Goal: Transaction & Acquisition: Purchase product/service

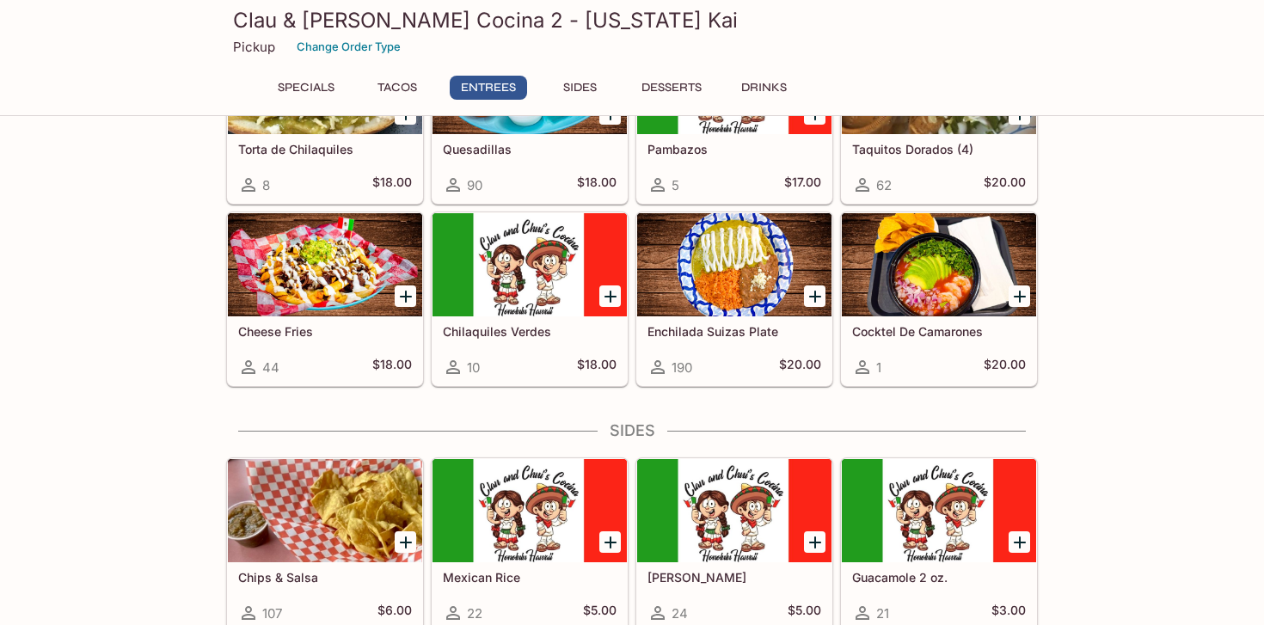
scroll to position [1200, 0]
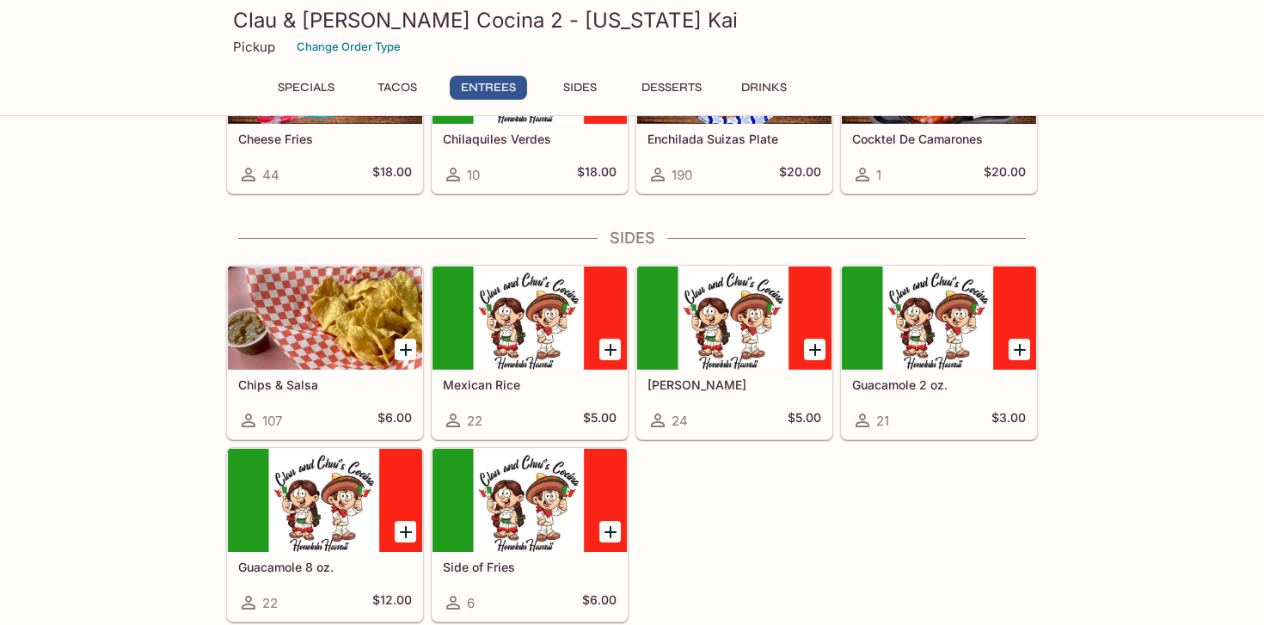
click at [762, 89] on button "Drinks" at bounding box center [763, 88] width 77 height 24
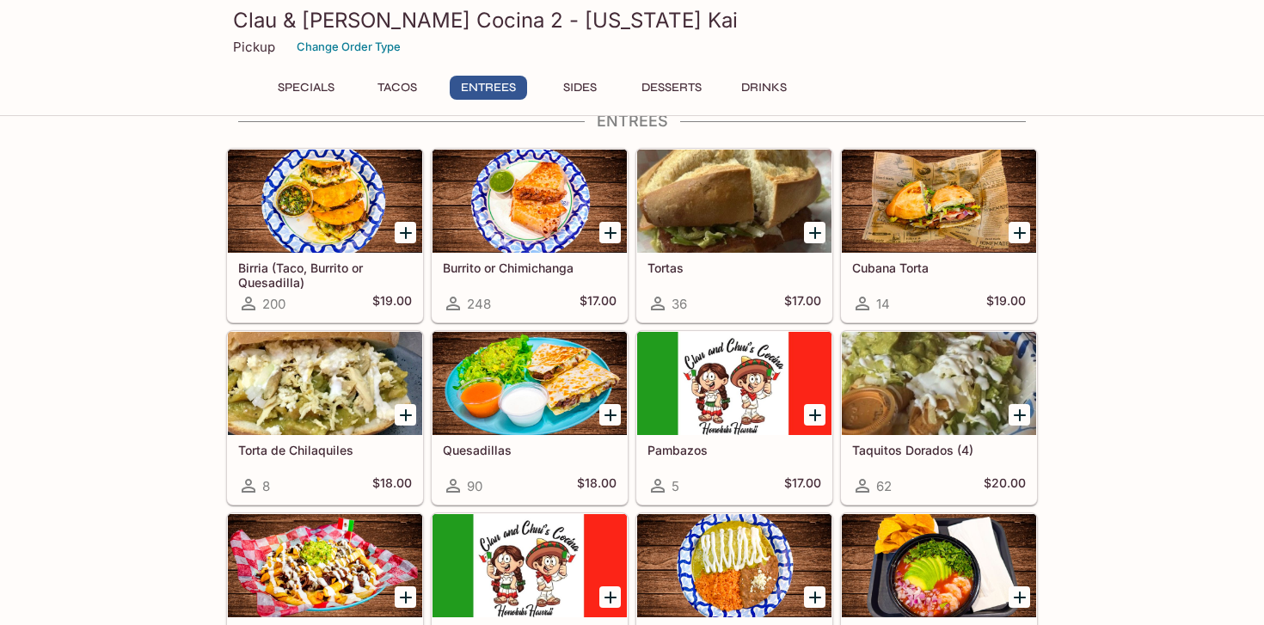
scroll to position [689, 0]
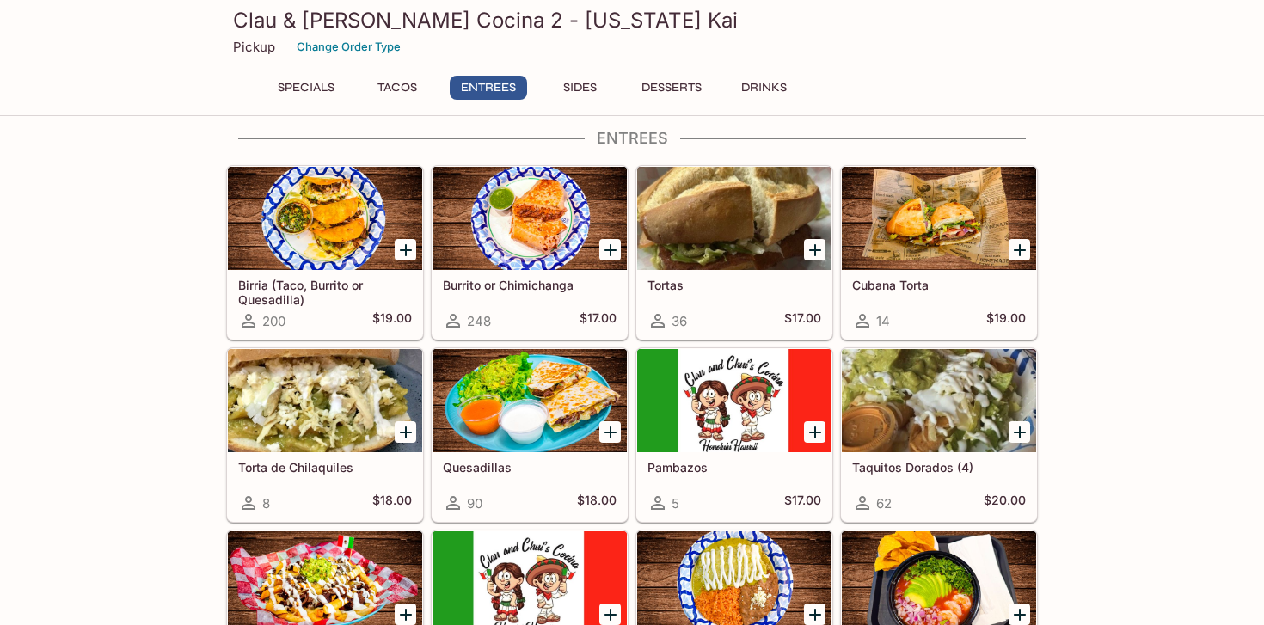
click at [528, 289] on h5 "Burrito or Chimichanga" at bounding box center [530, 285] width 174 height 15
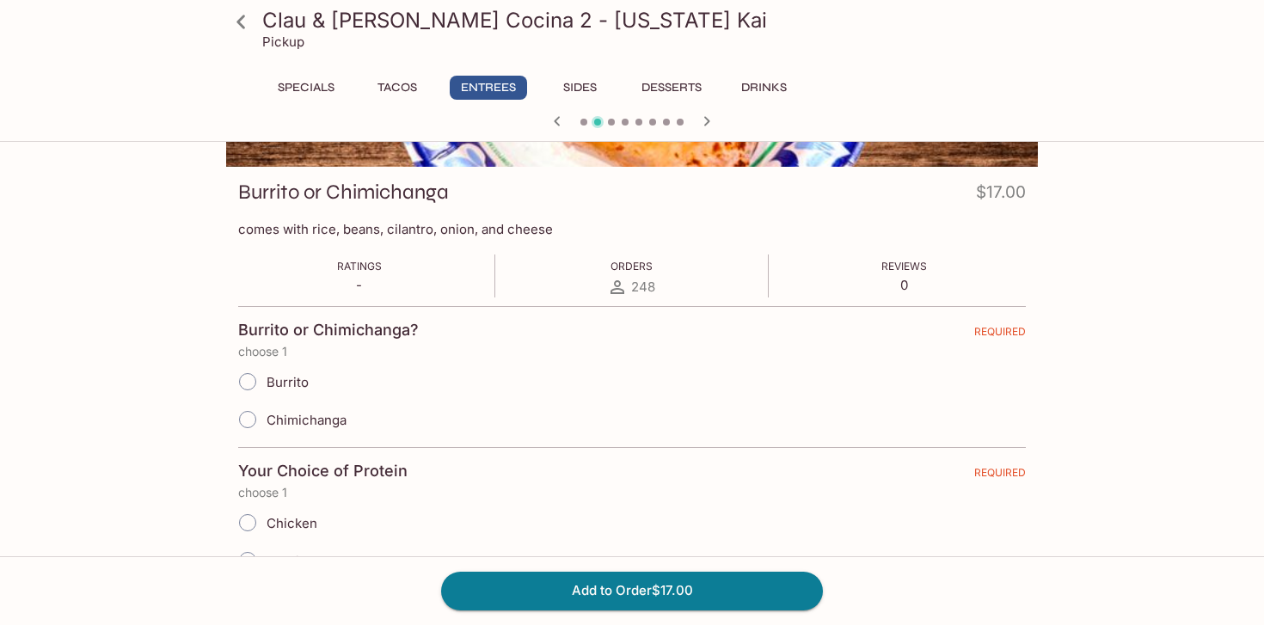
scroll to position [255, 0]
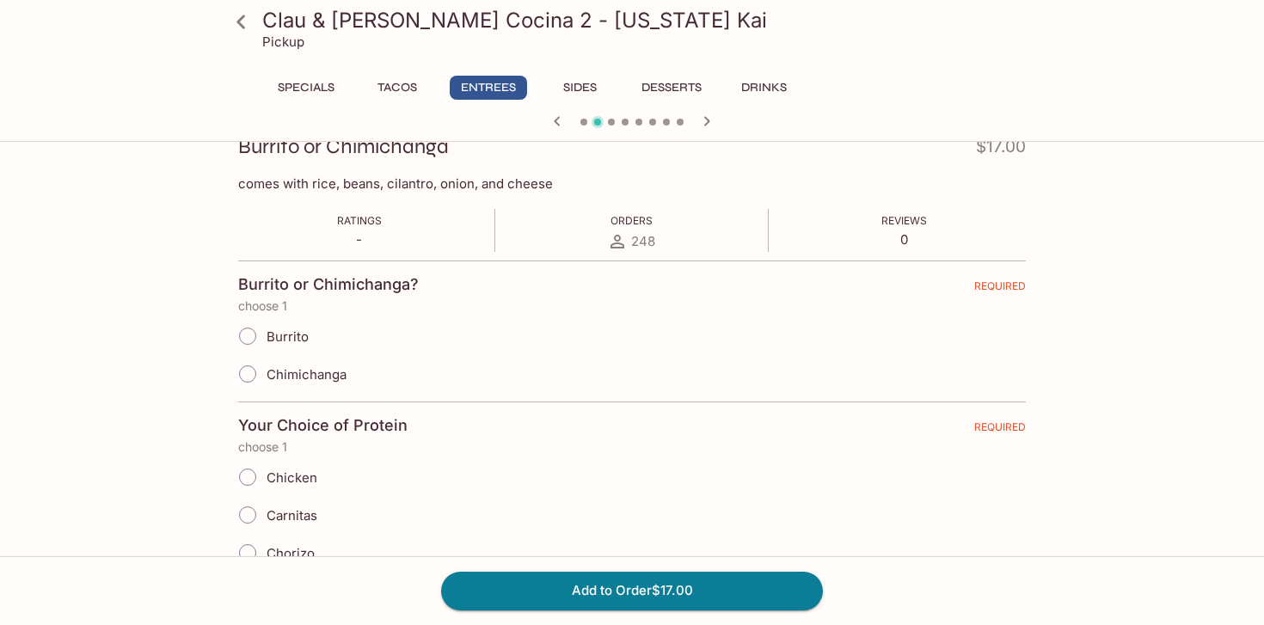
click at [262, 338] on input "Burrito" at bounding box center [248, 336] width 36 height 36
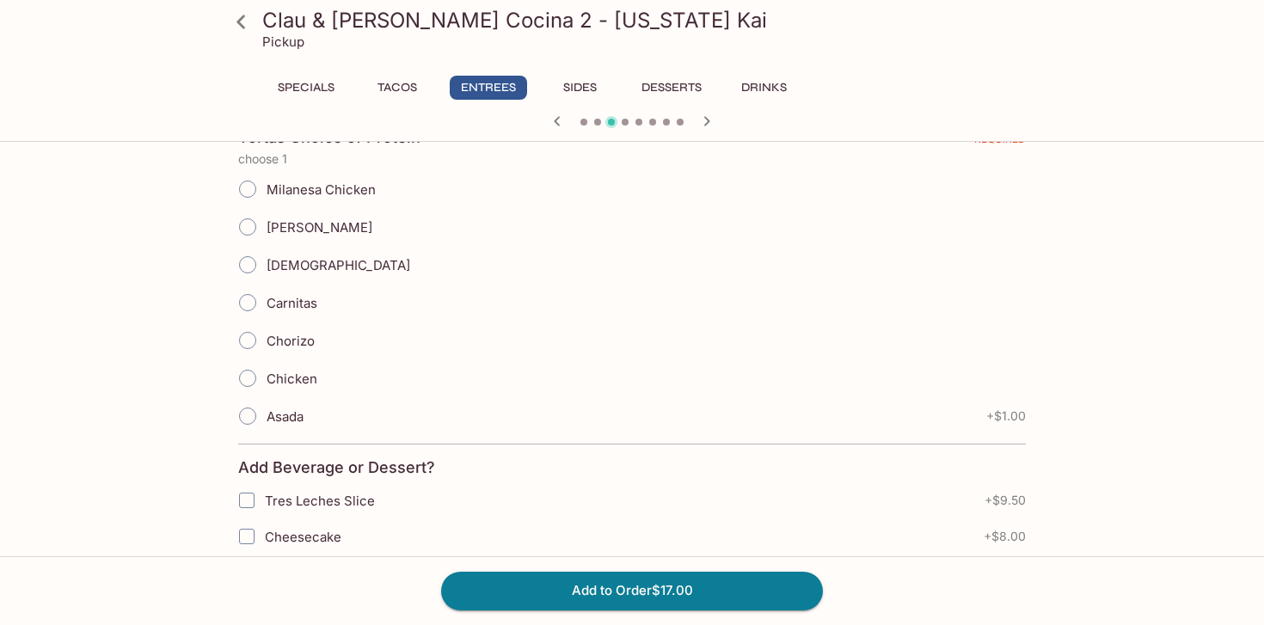
scroll to position [406, 0]
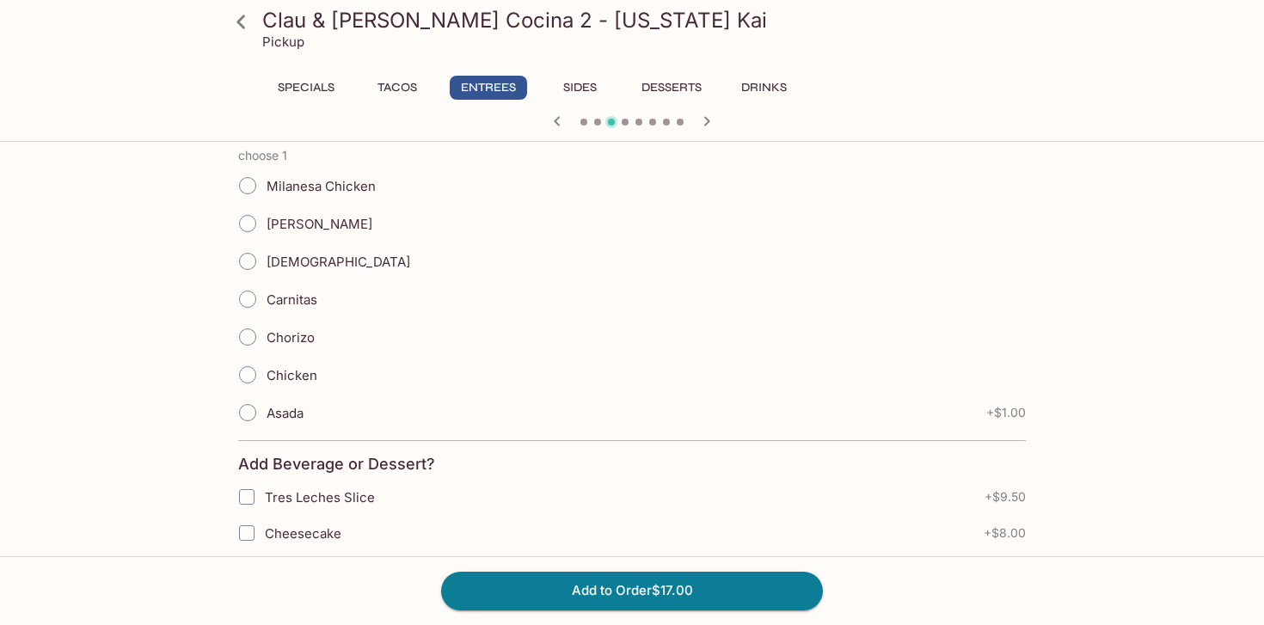
click at [250, 260] on input "[DEMOGRAPHIC_DATA]" at bounding box center [248, 261] width 36 height 36
radio input "true"
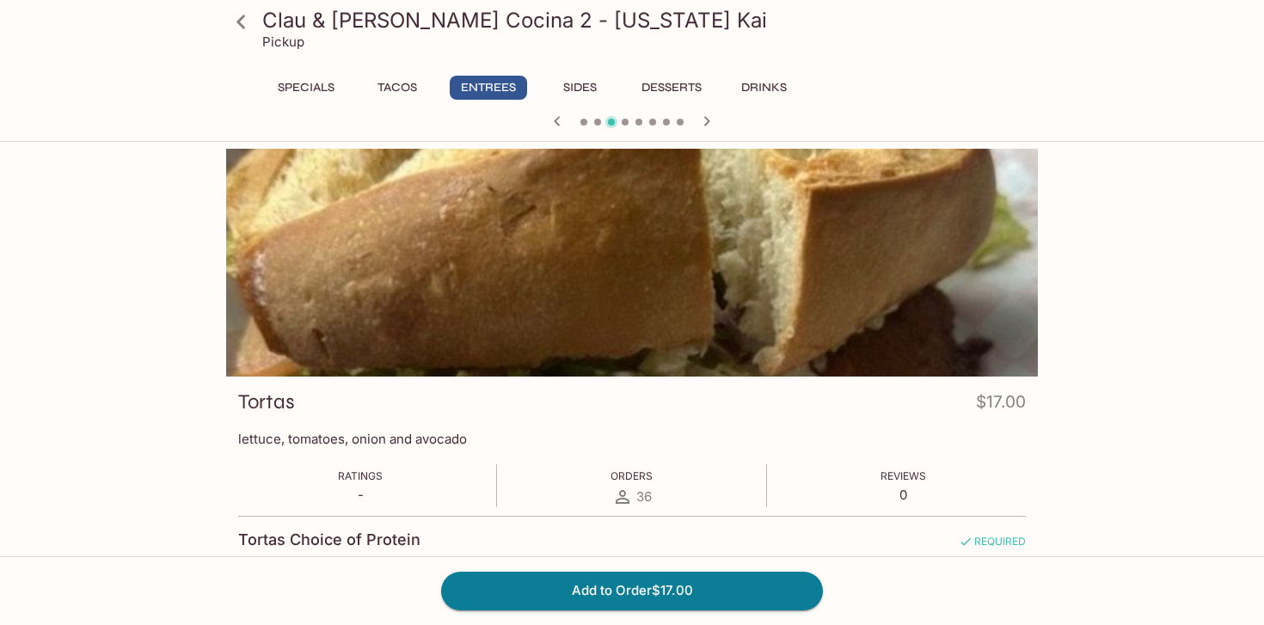
scroll to position [0, 0]
click at [301, 92] on button "Specials" at bounding box center [305, 88] width 77 height 24
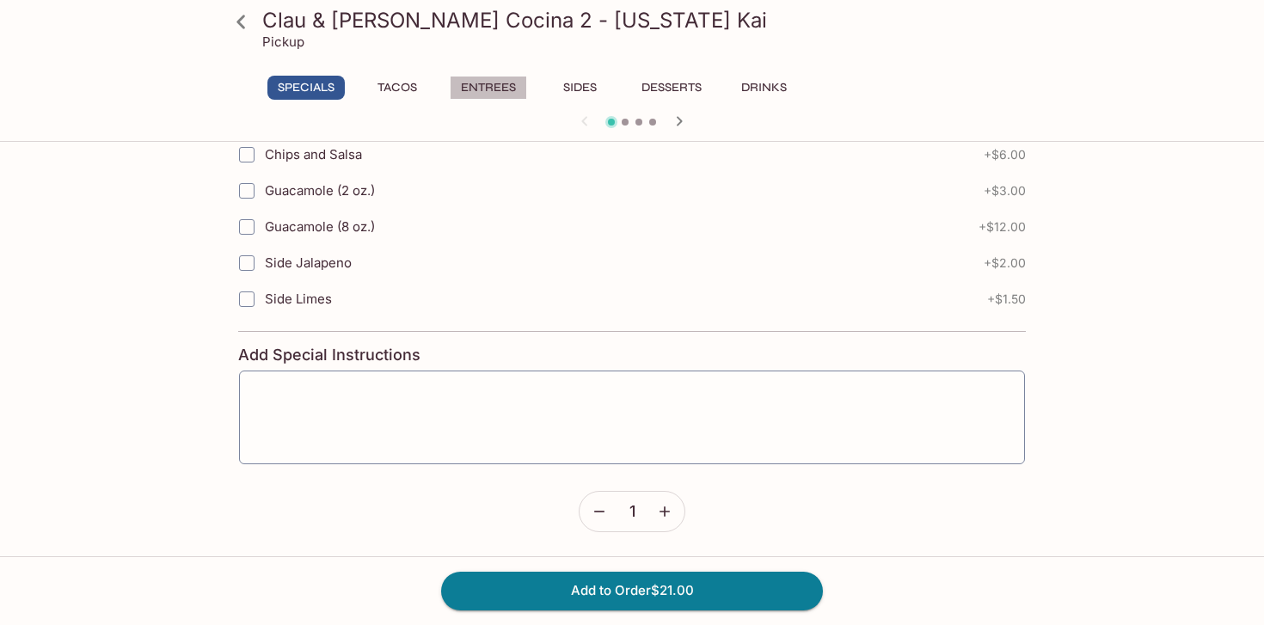
click at [505, 81] on button "Entrees" at bounding box center [488, 88] width 77 height 24
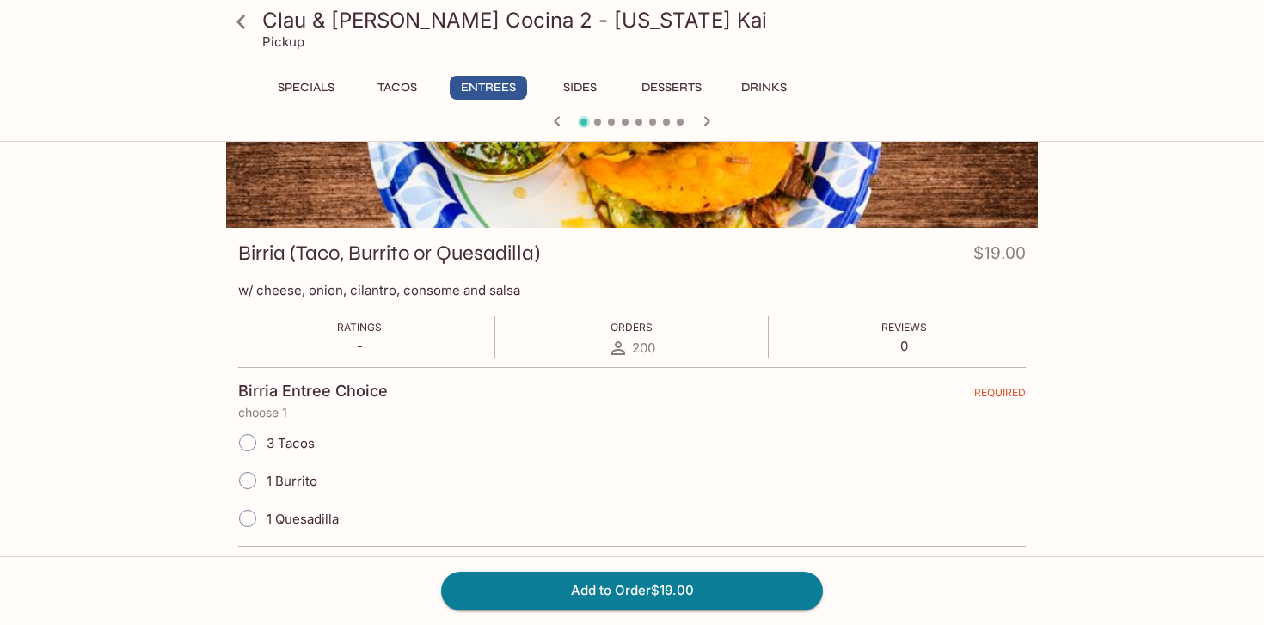
click at [246, 482] on input "1 Burrito" at bounding box center [248, 481] width 36 height 36
radio input "true"
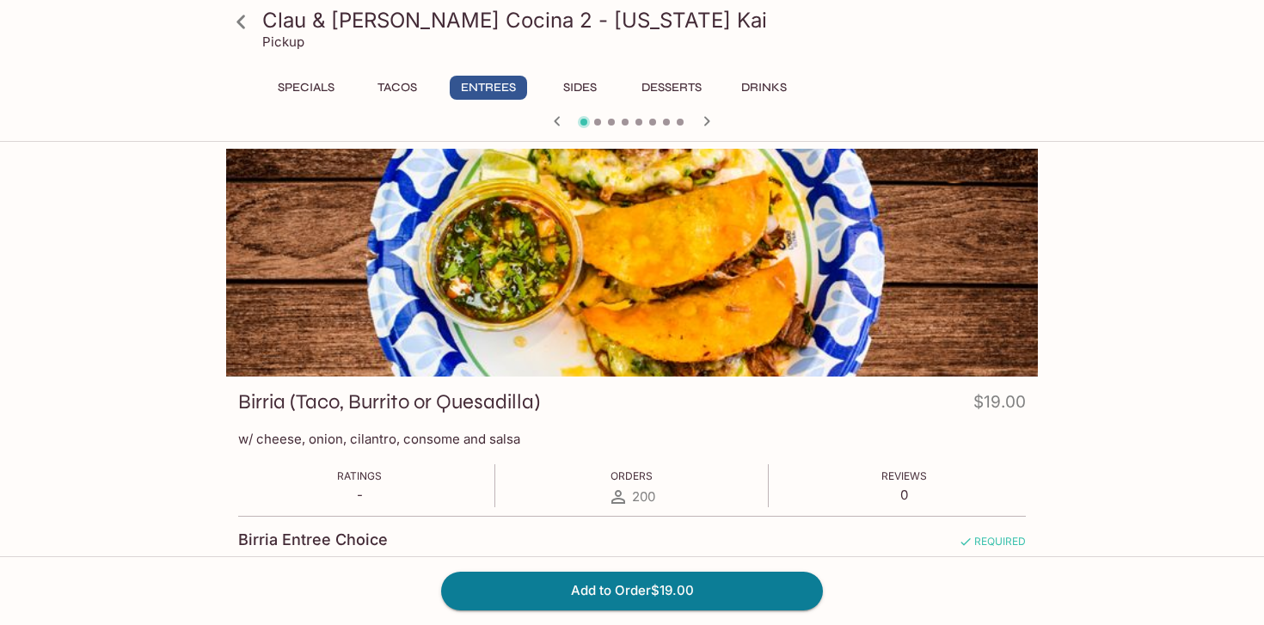
scroll to position [0, 0]
click at [482, 85] on button "Entrees" at bounding box center [488, 88] width 77 height 24
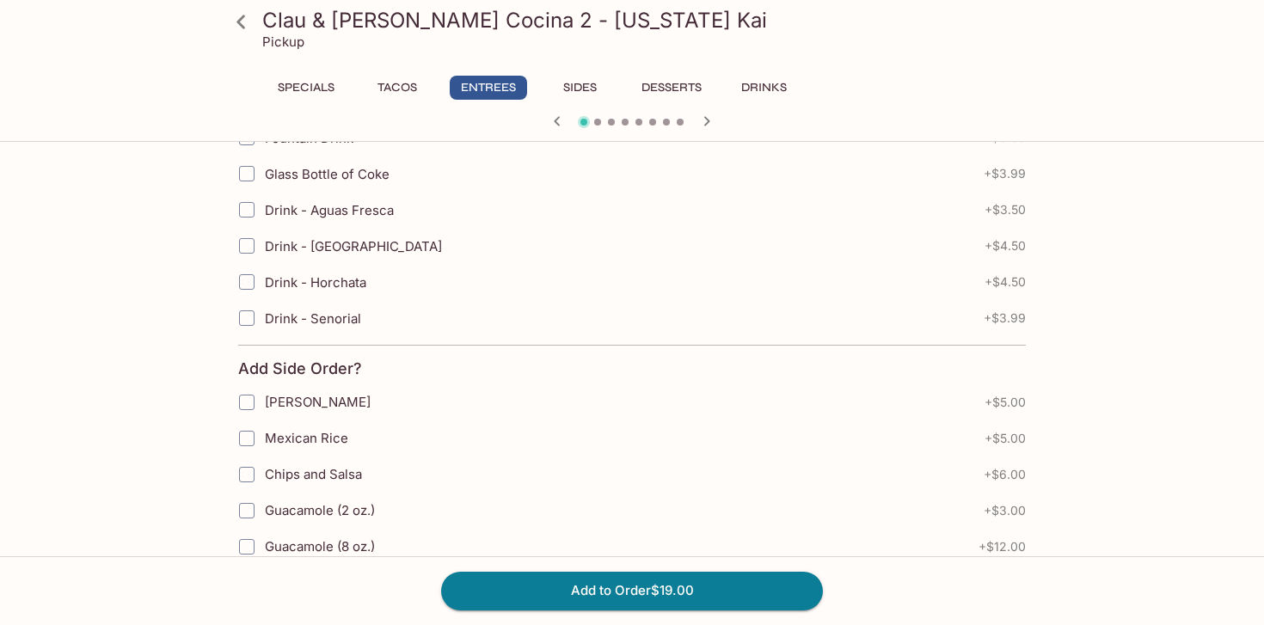
scroll to position [472, 0]
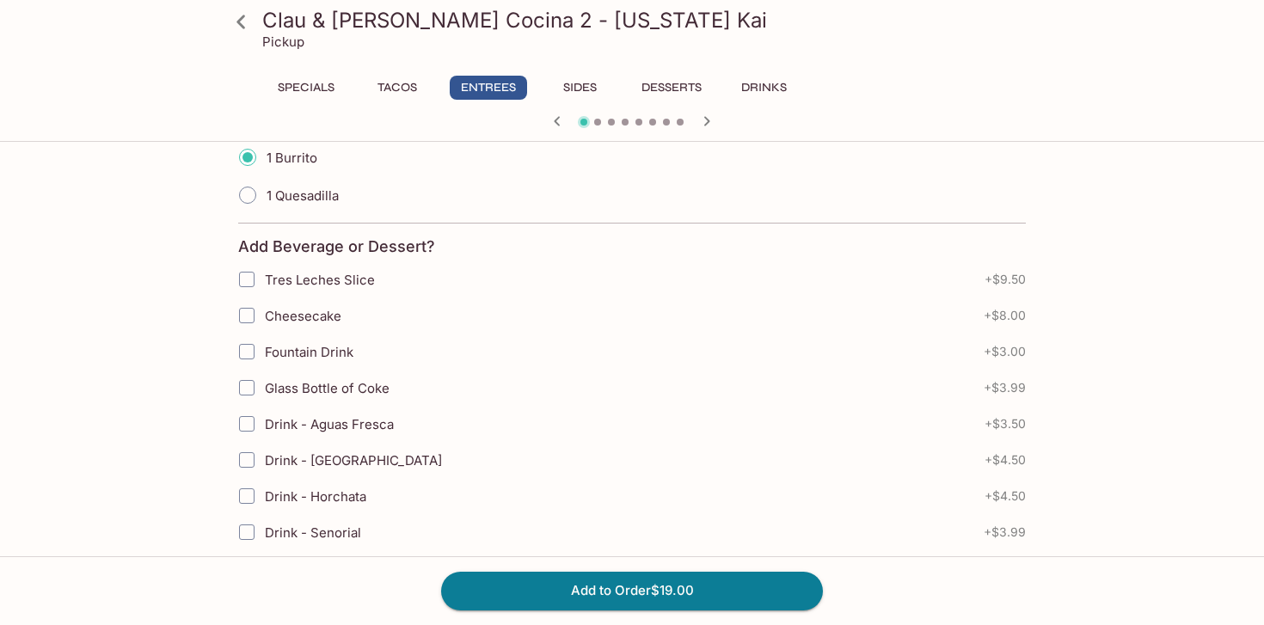
click at [290, 21] on h3 "Clau & [PERSON_NAME] Cocina 2 - [US_STATE] Kai" at bounding box center [646, 20] width 769 height 27
click at [230, 18] on icon at bounding box center [241, 22] width 30 height 30
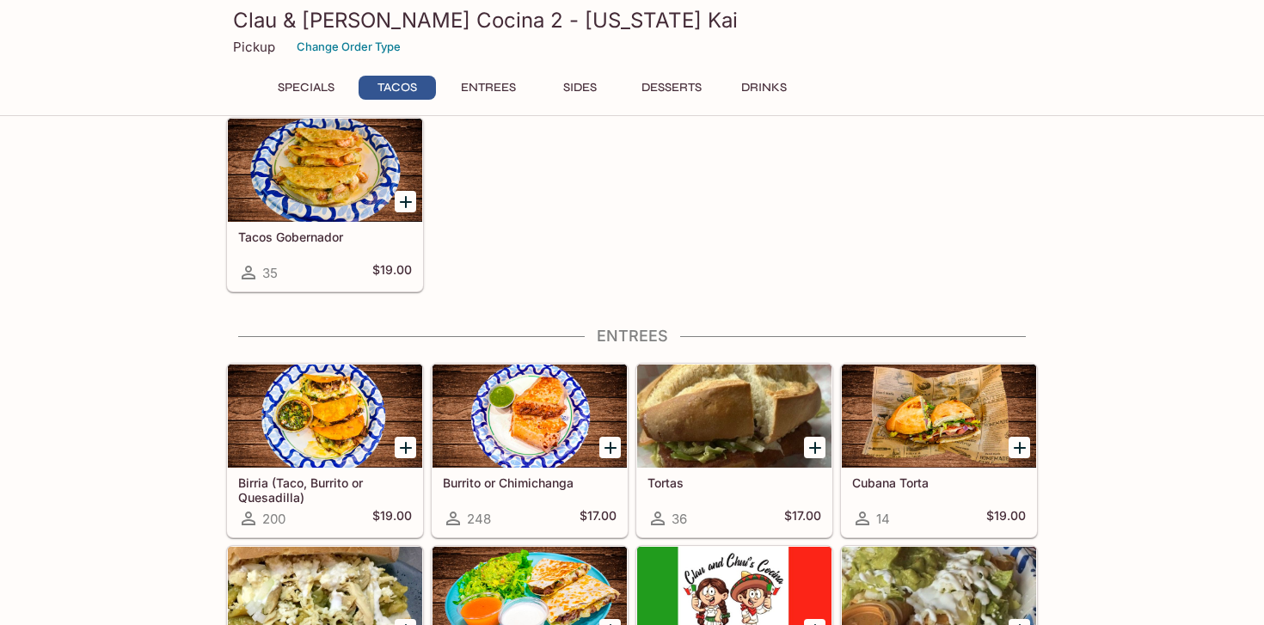
scroll to position [502, 0]
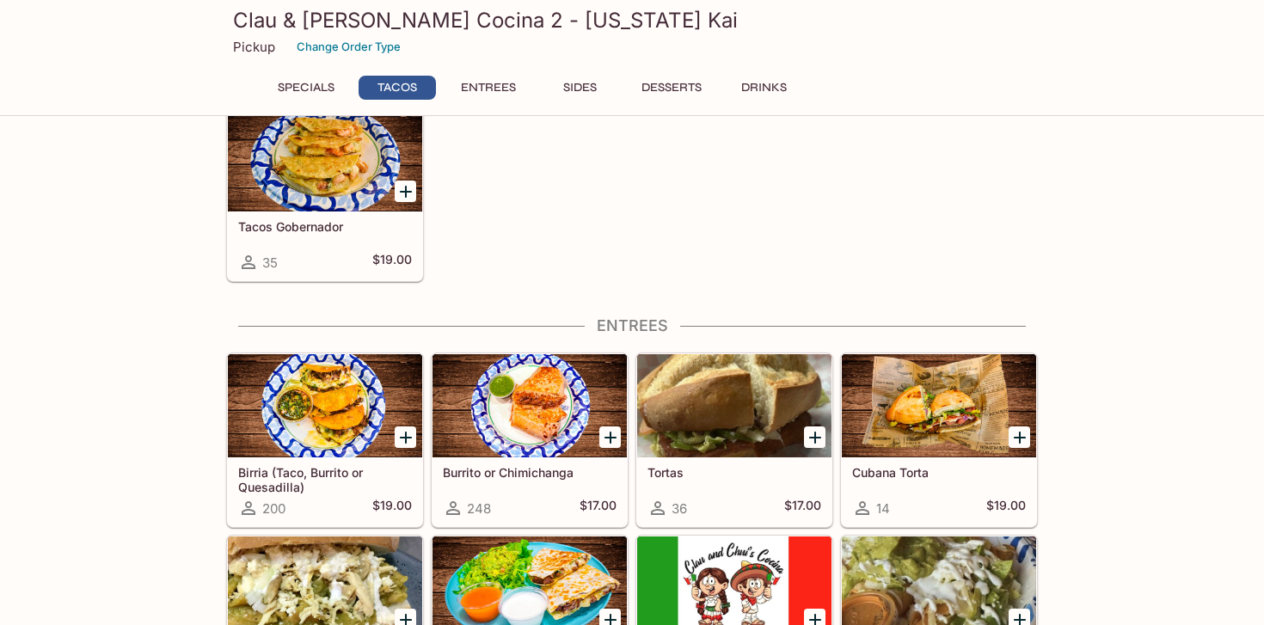
click at [516, 472] on h5 "Burrito or Chimichanga" at bounding box center [530, 472] width 174 height 15
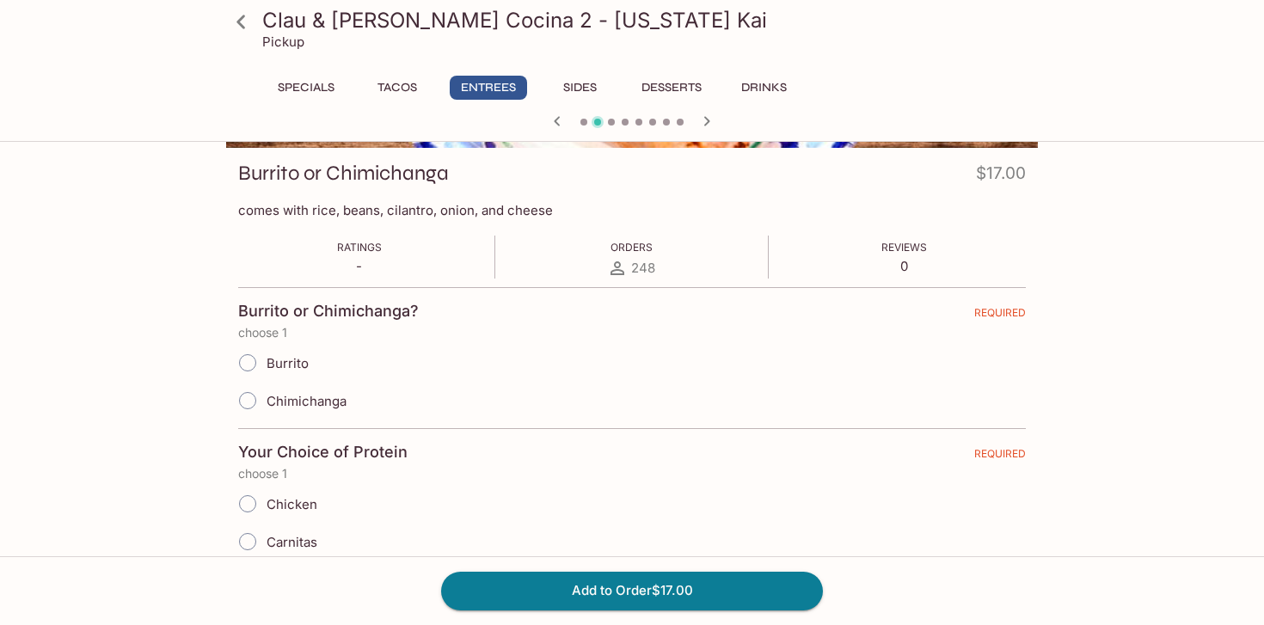
scroll to position [284, 0]
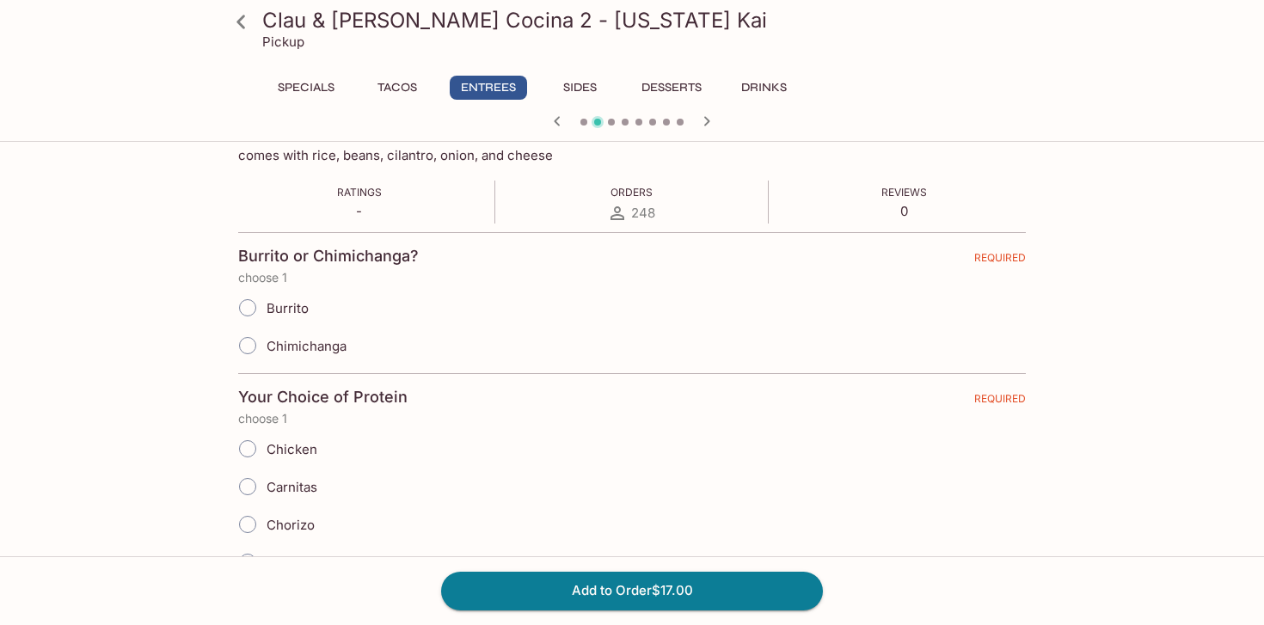
click at [248, 313] on input "Burrito" at bounding box center [248, 308] width 36 height 36
radio input "true"
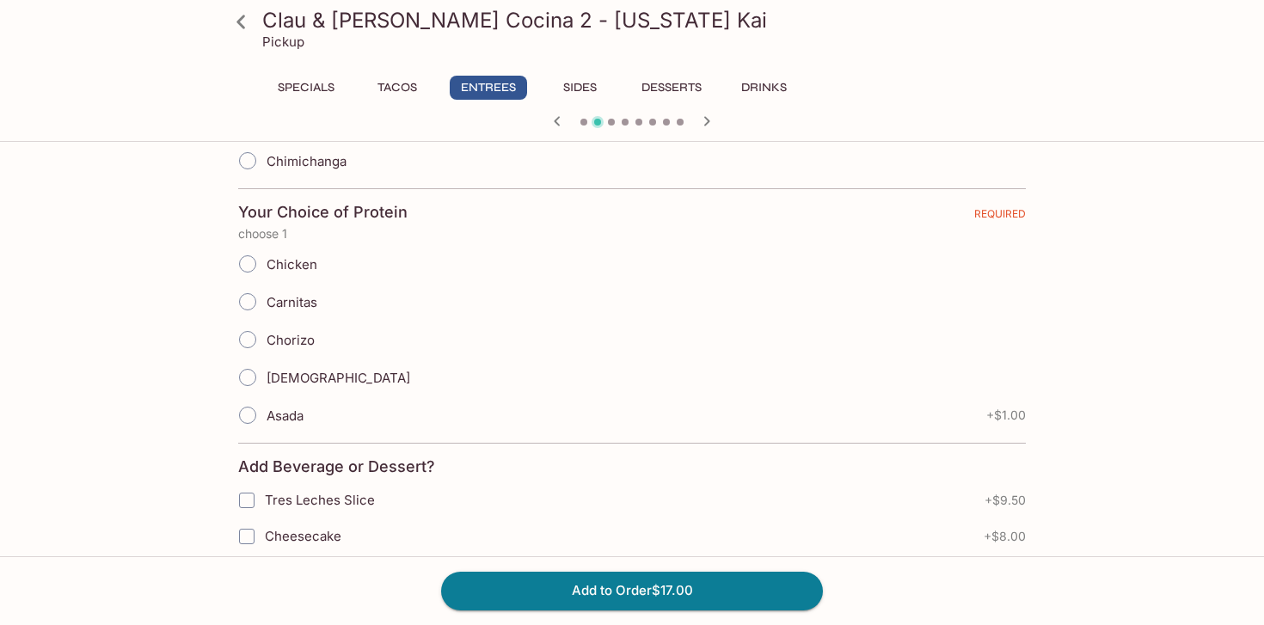
scroll to position [480, 0]
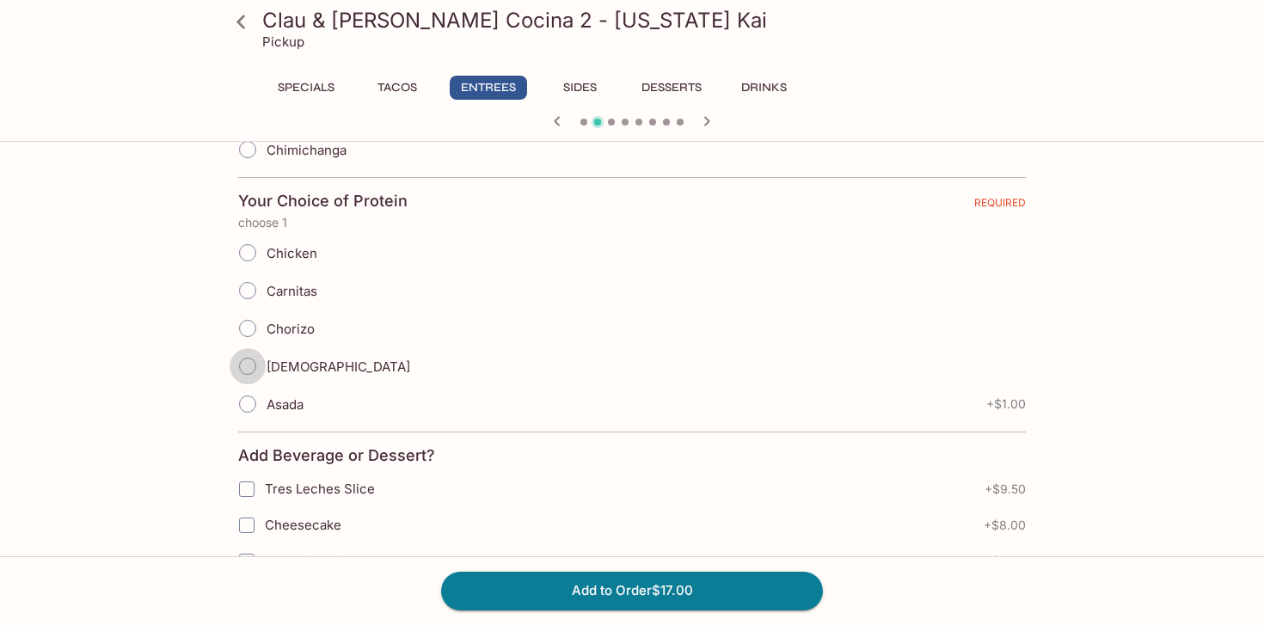
click at [253, 367] on input "[DEMOGRAPHIC_DATA]" at bounding box center [248, 366] width 36 height 36
radio input "true"
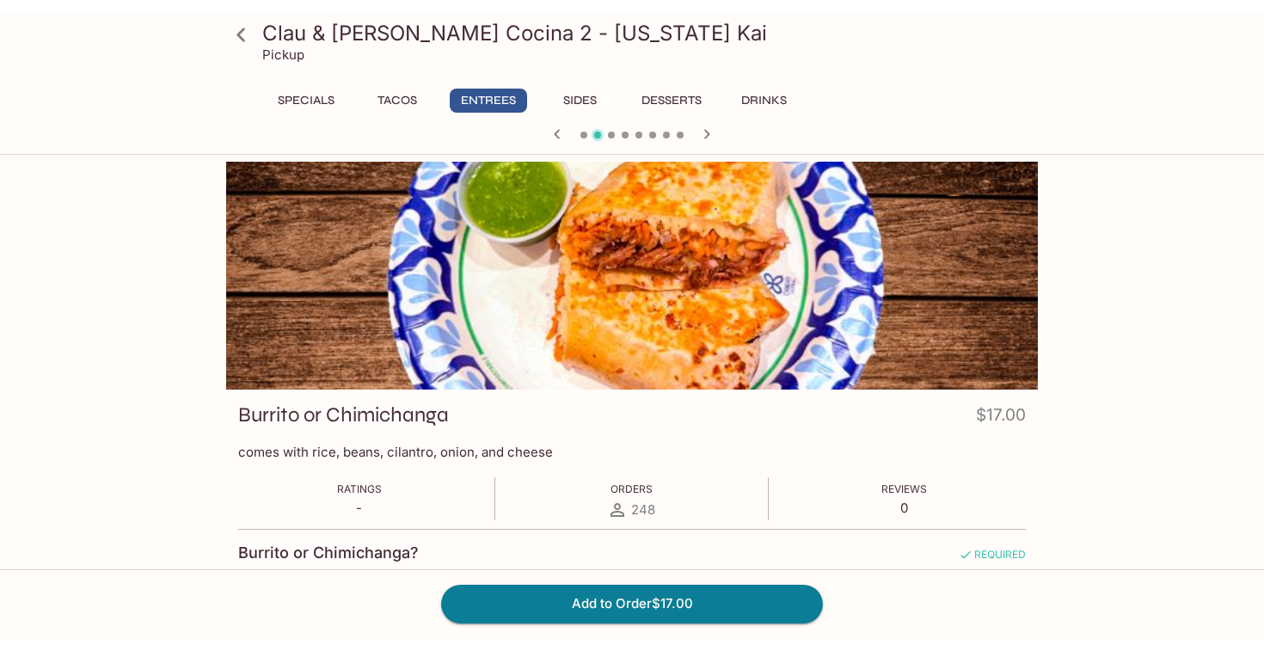
scroll to position [0, 0]
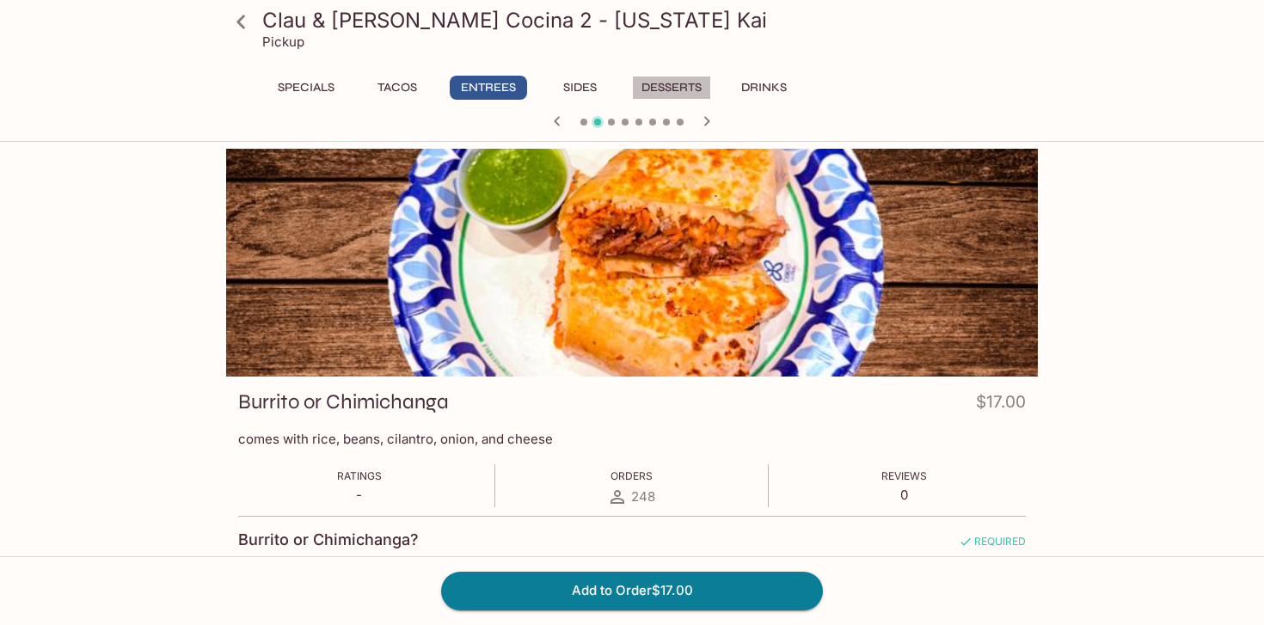
click at [676, 88] on button "Desserts" at bounding box center [671, 88] width 79 height 24
